Goal: Task Accomplishment & Management: Manage account settings

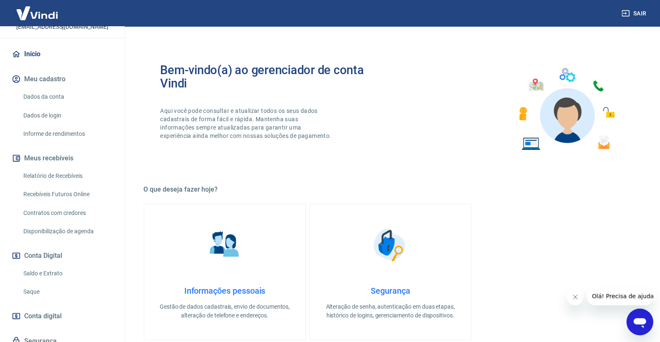
scroll to position [93, 0]
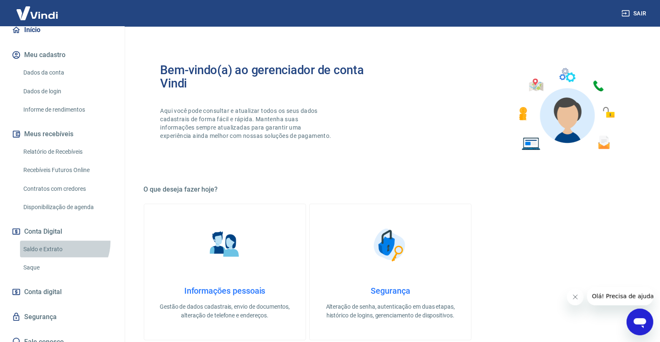
click at [61, 242] on link "Saldo e Extrato" at bounding box center [67, 249] width 95 height 17
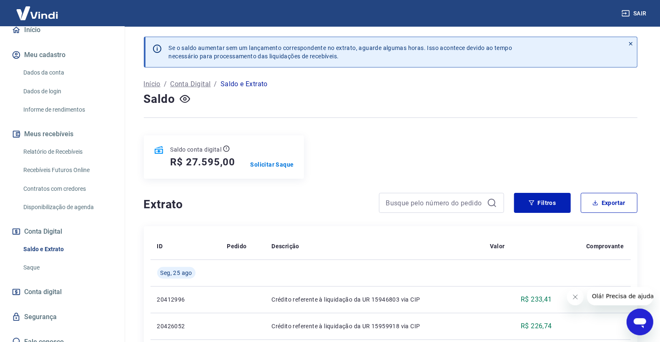
click at [76, 264] on link "Saque" at bounding box center [67, 267] width 95 height 17
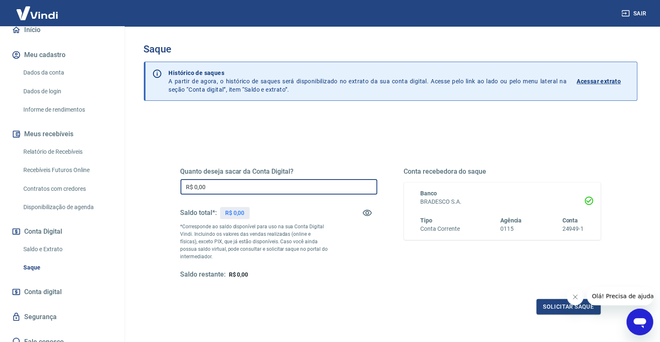
drag, startPoint x: 277, startPoint y: 189, endPoint x: 143, endPoint y: 188, distance: 133.4
click at [144, 188] on div "Quanto deseja sacar da Conta Digital? R$ 0,00 ​ Saldo total*: R$ 0,00 *Correspo…" at bounding box center [391, 263] width 494 height 298
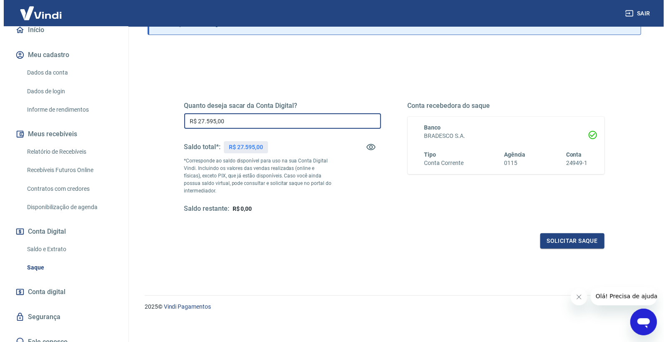
scroll to position [70, 0]
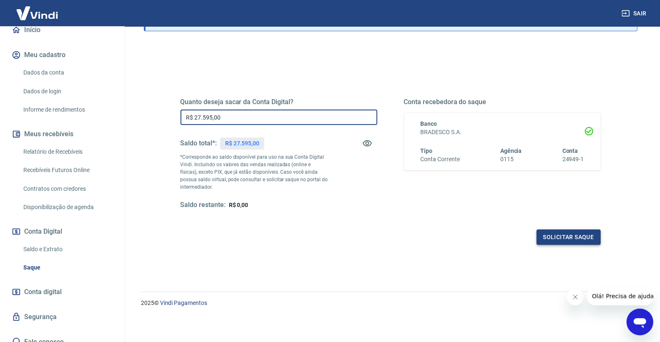
type input "R$ 27.595,00"
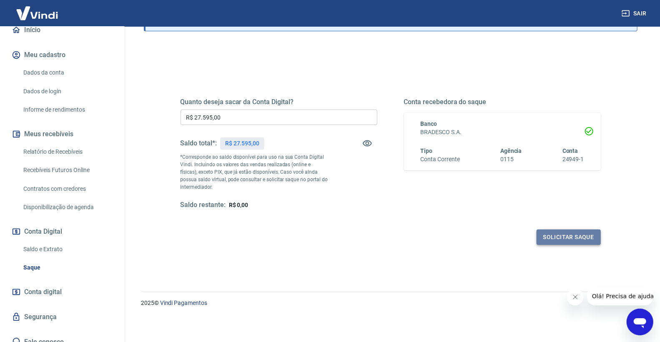
click at [555, 233] on button "Solicitar saque" at bounding box center [569, 237] width 64 height 15
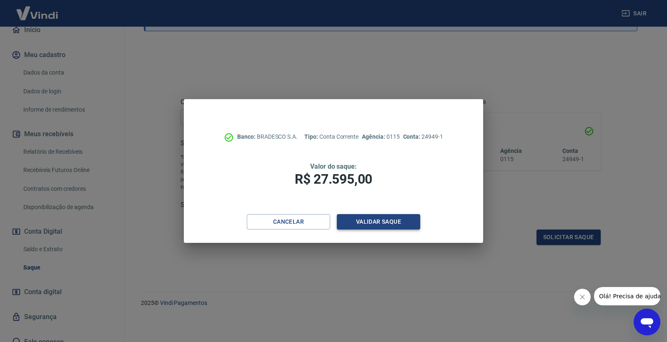
click at [401, 218] on button "Validar saque" at bounding box center [378, 221] width 83 height 15
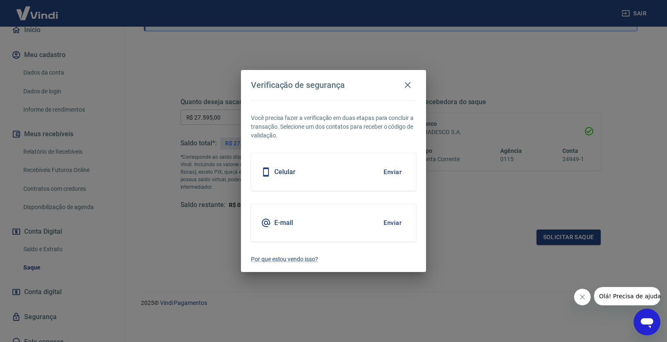
click at [402, 170] on button "Enviar" at bounding box center [392, 172] width 27 height 18
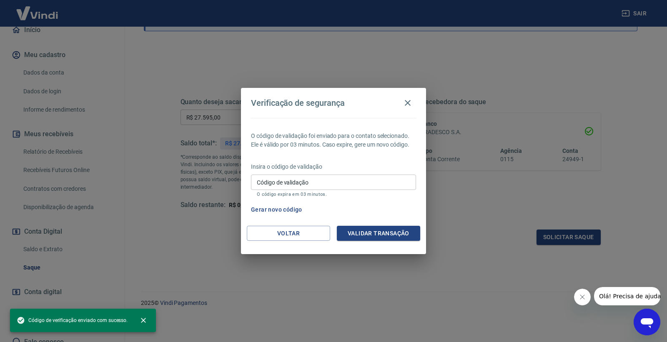
click at [391, 180] on input "Código de validação" at bounding box center [333, 182] width 165 height 15
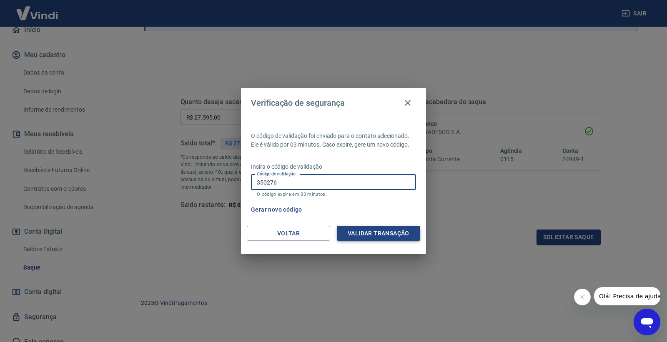
click at [368, 236] on button "Validar transação" at bounding box center [378, 233] width 83 height 15
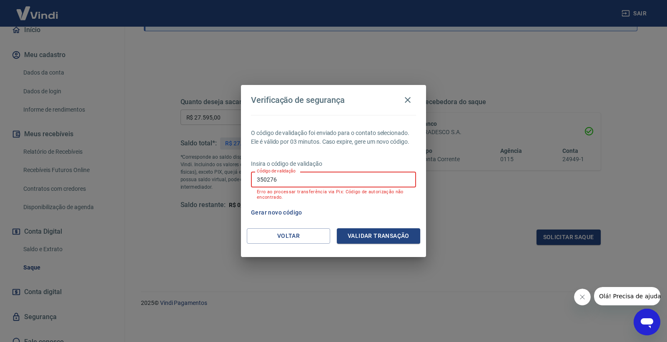
drag, startPoint x: 286, startPoint y: 181, endPoint x: 228, endPoint y: 172, distance: 59.0
click at [228, 172] on div "Verificação de segurança O código de validação foi enviado para o contato selec…" at bounding box center [333, 171] width 667 height 342
type input "890568"
click at [361, 242] on button "Validar transação" at bounding box center [378, 235] width 83 height 15
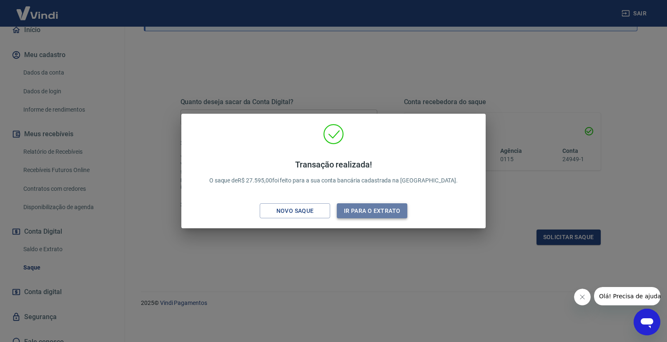
click at [366, 214] on button "Ir para o extrato" at bounding box center [372, 210] width 70 height 15
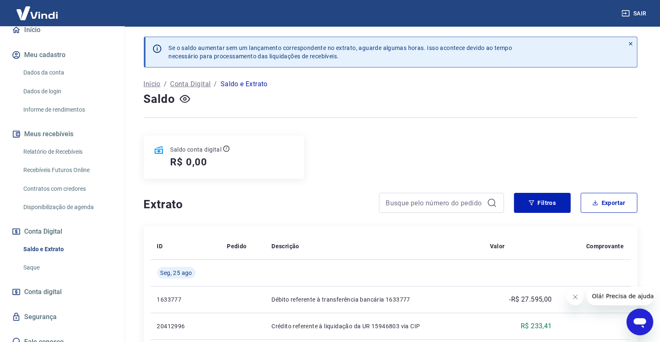
click at [92, 270] on link "Saque" at bounding box center [67, 267] width 95 height 17
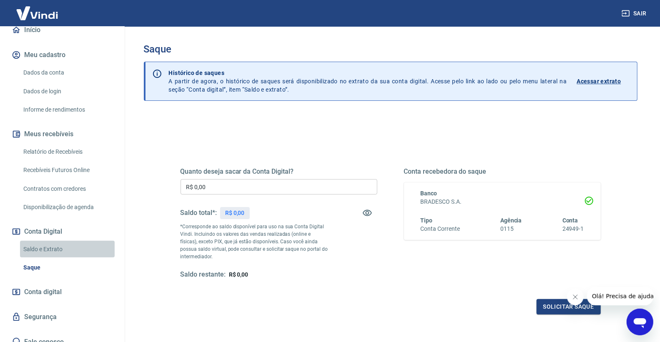
click at [70, 251] on link "Saldo e Extrato" at bounding box center [67, 249] width 95 height 17
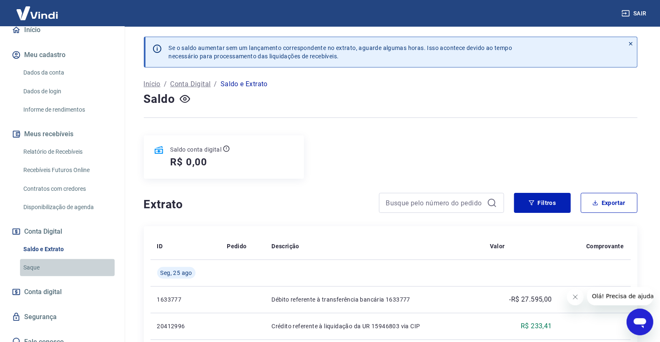
click at [68, 264] on link "Saque" at bounding box center [67, 267] width 95 height 17
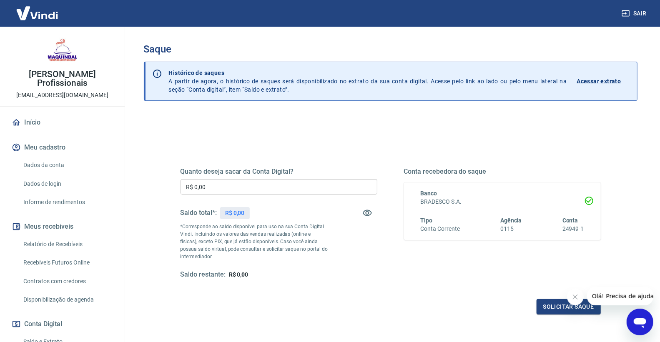
click at [21, 112] on div "[PERSON_NAME] Profissionais [EMAIL_ADDRESS][DOMAIN_NAME] Início Meu cadastro Da…" at bounding box center [62, 235] width 125 height 417
click at [21, 121] on link "Início" at bounding box center [62, 122] width 105 height 18
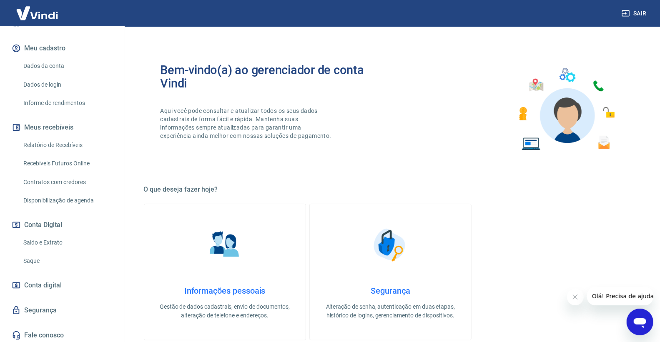
scroll to position [101, 0]
click at [52, 236] on link "Saldo e Extrato" at bounding box center [67, 241] width 95 height 17
